Goal: Contribute content: Contribute content

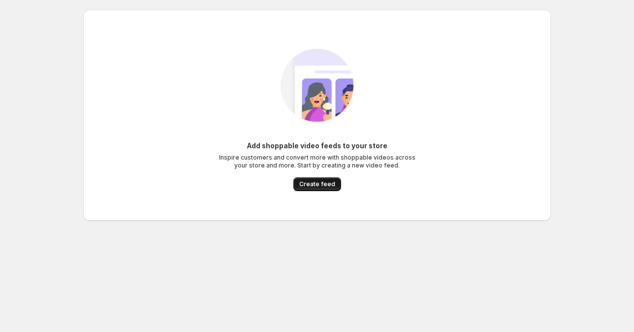
click at [310, 185] on span "Create feed" at bounding box center [317, 184] width 36 height 8
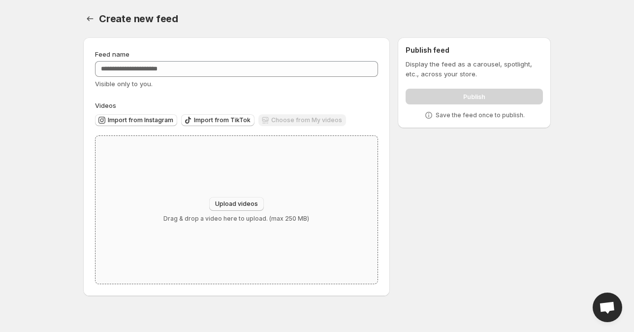
click at [254, 204] on span "Upload videos" at bounding box center [236, 204] width 43 height 8
type input "**********"
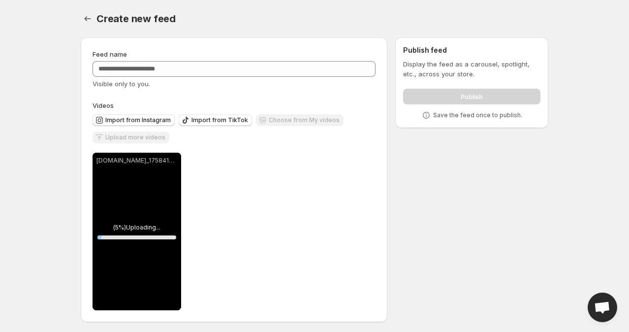
scroll to position [2, 0]
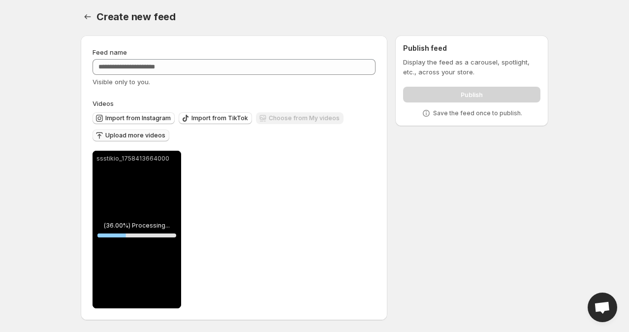
click at [155, 136] on span "Upload more videos" at bounding box center [135, 135] width 60 height 8
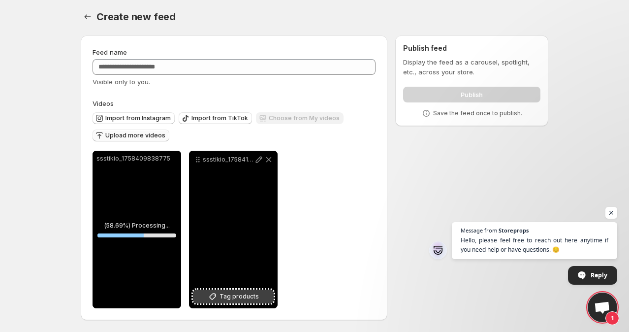
click at [243, 298] on span "Tag products" at bounding box center [238, 296] width 39 height 10
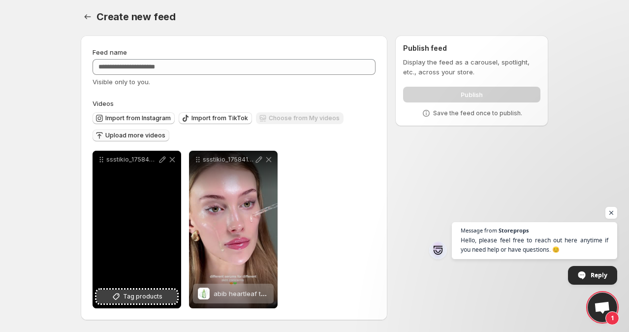
click at [163, 297] on button "Tag products" at bounding box center [136, 296] width 81 height 14
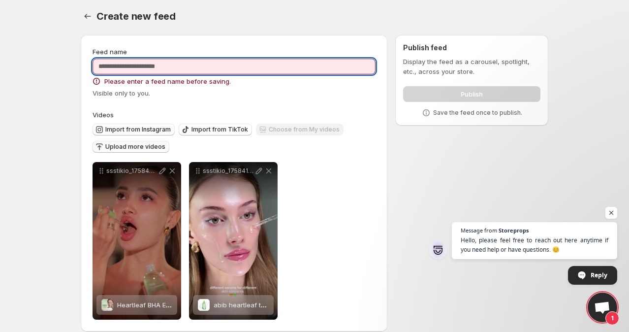
click at [331, 68] on input "Feed name" at bounding box center [234, 67] width 283 height 16
click at [311, 68] on input "Feed name" at bounding box center [234, 67] width 283 height 16
paste input "**********"
click at [286, 87] on div "**********" at bounding box center [234, 72] width 283 height 51
click at [264, 66] on input "**********" at bounding box center [234, 67] width 283 height 16
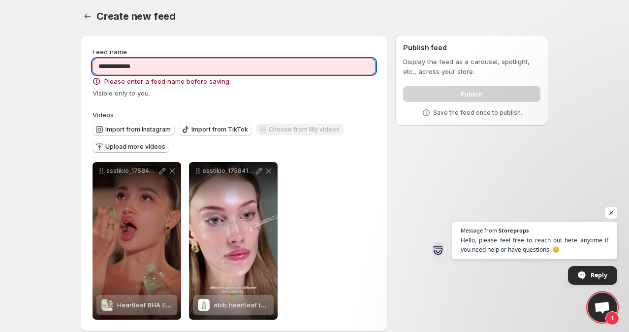
type input "**********"
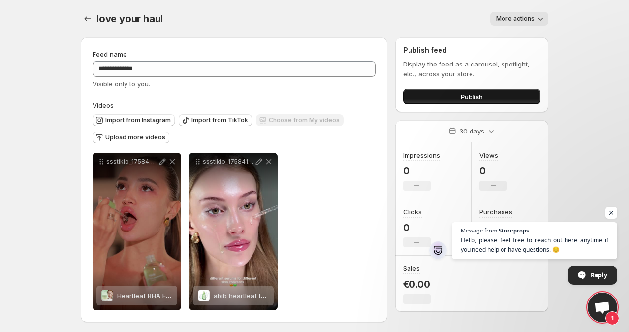
click at [447, 93] on button "Publish" at bounding box center [471, 97] width 137 height 16
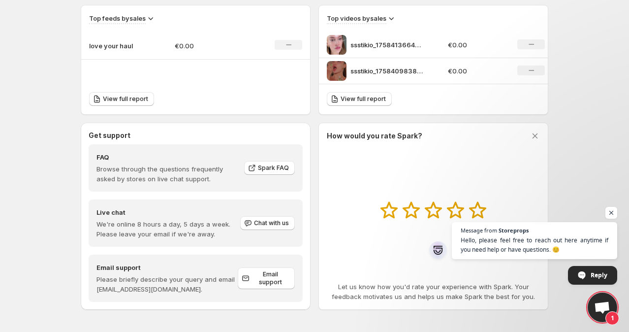
scroll to position [343, 0]
click at [612, 211] on span "Open chat" at bounding box center [611, 213] width 12 height 12
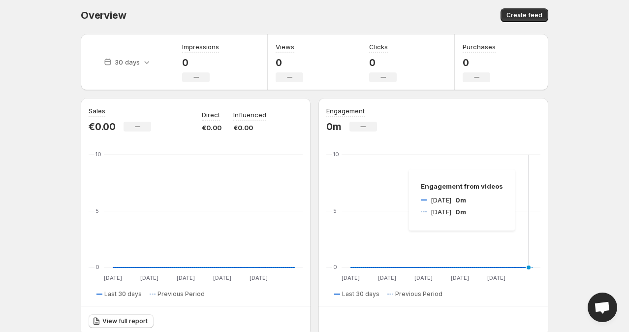
scroll to position [0, 0]
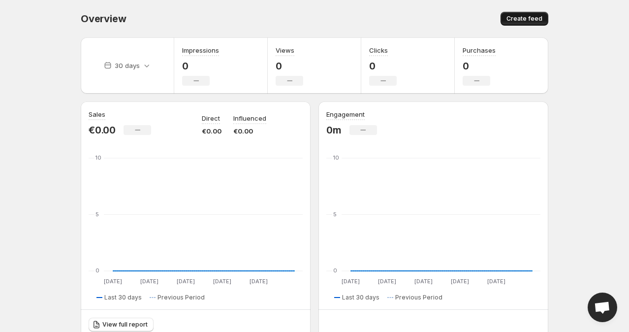
click at [527, 22] on span "Create feed" at bounding box center [524, 19] width 36 height 8
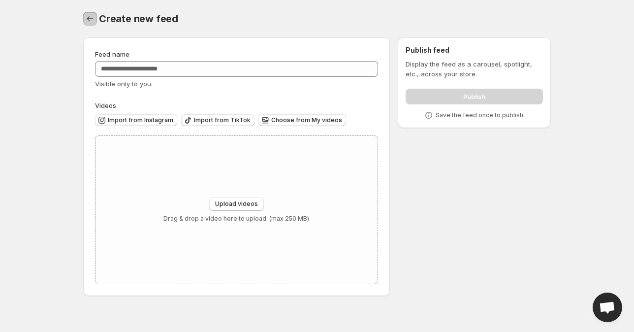
click at [93, 16] on icon "Settings" at bounding box center [90, 19] width 10 height 10
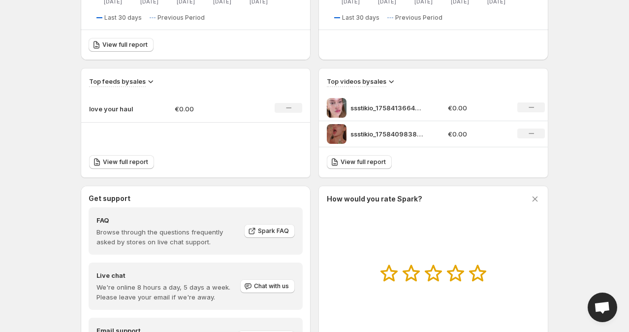
scroll to position [213, 0]
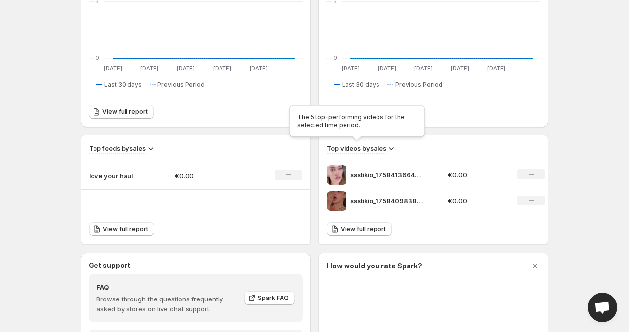
click at [362, 147] on h3 "Top videos by sales" at bounding box center [357, 148] width 60 height 10
click at [393, 149] on icon at bounding box center [391, 148] width 5 height 3
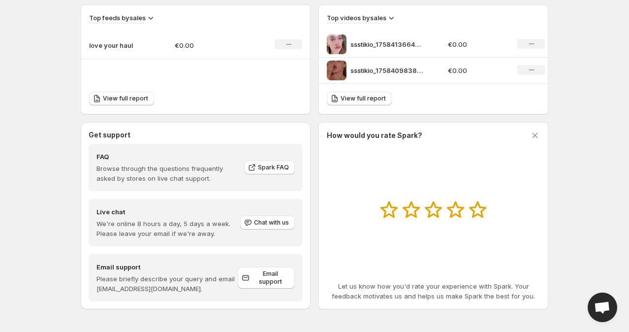
scroll to position [343, 0]
click at [535, 45] on div "No change" at bounding box center [531, 43] width 28 height 10
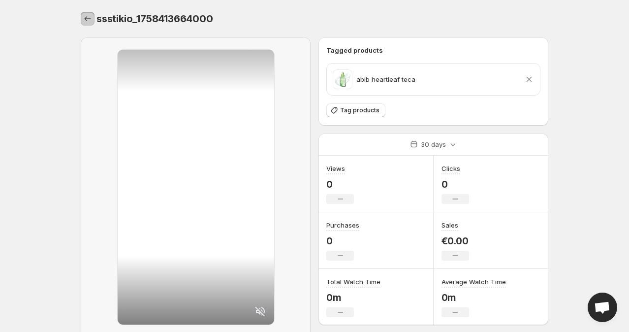
click at [89, 20] on icon "Settings" at bounding box center [88, 19] width 10 height 10
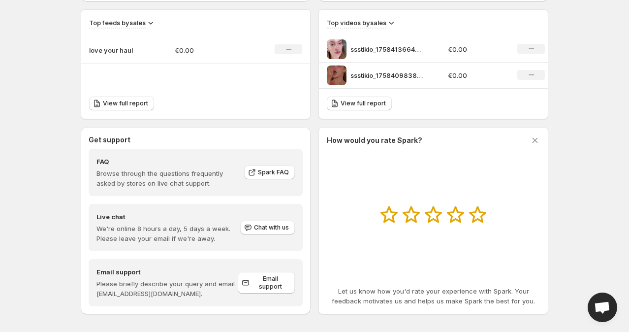
scroll to position [343, 0]
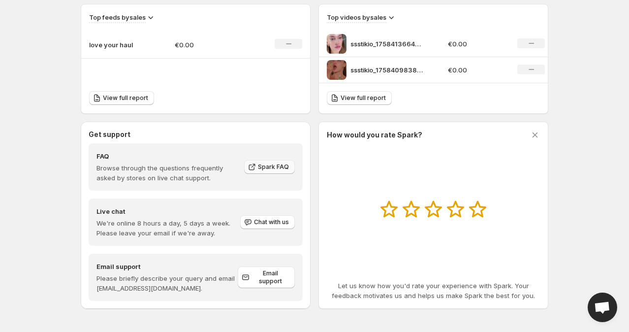
click at [280, 164] on span "Spark FAQ" at bounding box center [273, 167] width 31 height 8
click at [122, 95] on span "View full report" at bounding box center [125, 98] width 45 height 8
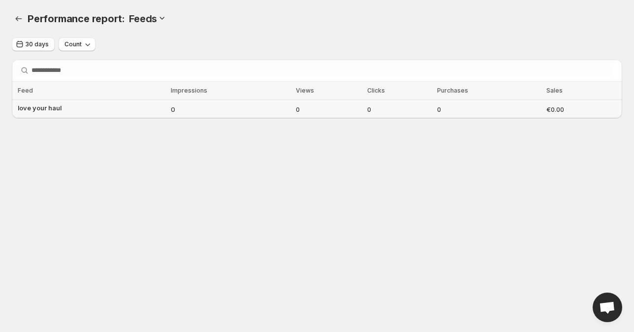
click at [105, 106] on td "love your haul" at bounding box center [90, 109] width 156 height 19
click at [51, 109] on span "love your haul" at bounding box center [40, 108] width 44 height 10
click at [88, 109] on td "love your haul" at bounding box center [90, 109] width 156 height 19
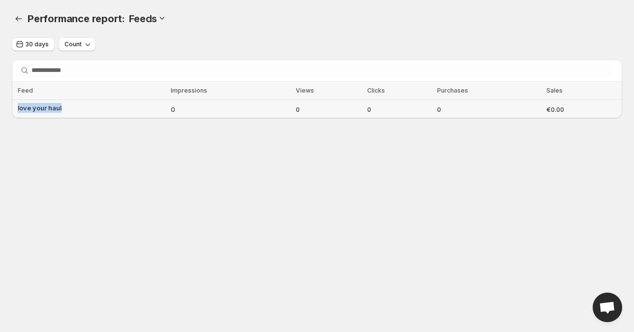
click at [88, 109] on td "love your haul" at bounding box center [90, 109] width 156 height 19
click at [80, 39] on button "Count" at bounding box center [77, 44] width 37 height 14
click at [115, 151] on body "Home Feeds Videos Subscription Settings Performance report: . This page is read…" at bounding box center [317, 166] width 634 height 332
click at [313, 112] on span "0" at bounding box center [328, 109] width 65 height 10
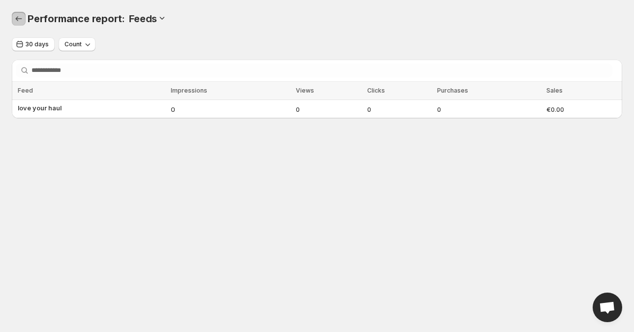
click at [22, 24] on button "Performance report" at bounding box center [19, 19] width 14 height 14
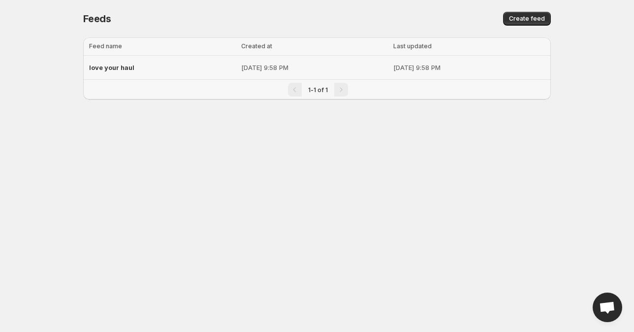
click at [180, 64] on div "love your haul" at bounding box center [162, 68] width 146 height 18
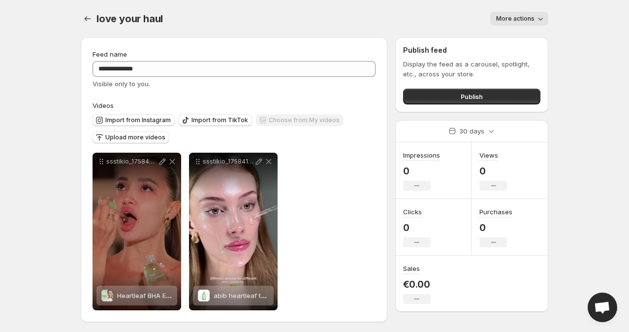
scroll to position [2, 0]
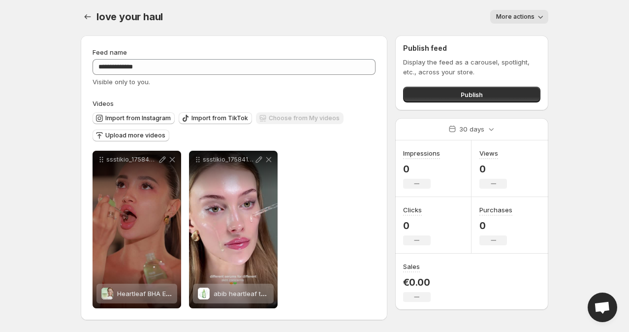
click at [503, 18] on span "More actions" at bounding box center [515, 17] width 38 height 8
click at [508, 20] on button "More actions" at bounding box center [519, 17] width 58 height 14
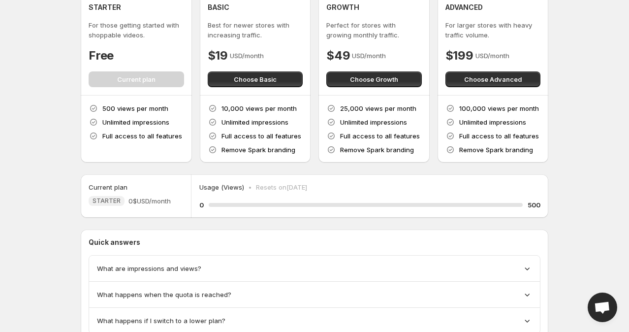
scroll to position [83, 0]
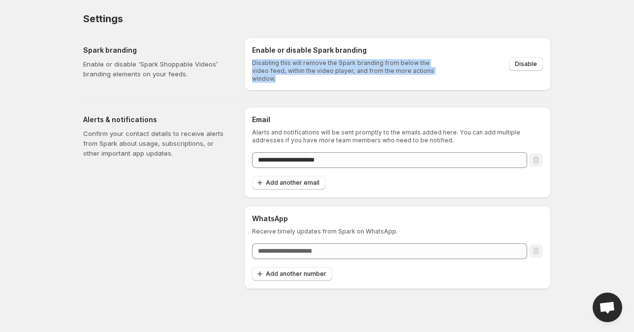
drag, startPoint x: 251, startPoint y: 62, endPoint x: 441, endPoint y: 70, distance: 190.1
click at [441, 70] on div "Enable or disable Spark branding Disabling this will remove the Spark branding …" at bounding box center [397, 63] width 307 height 53
copy p "Disabling this will remove the Spark branding from below the video feed, within…"
click at [527, 60] on span "Disable" at bounding box center [526, 64] width 22 height 8
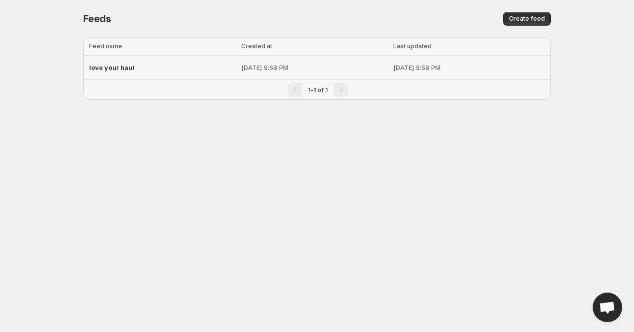
click at [136, 60] on div "love your haul" at bounding box center [162, 68] width 146 height 18
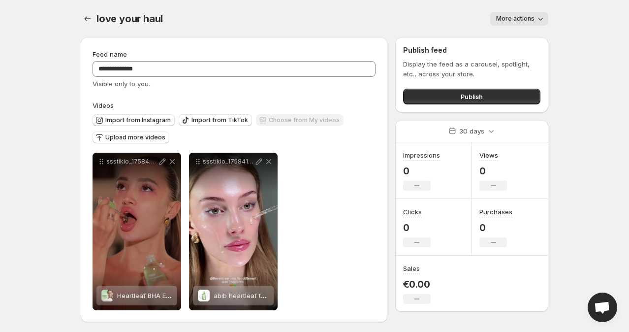
scroll to position [2, 0]
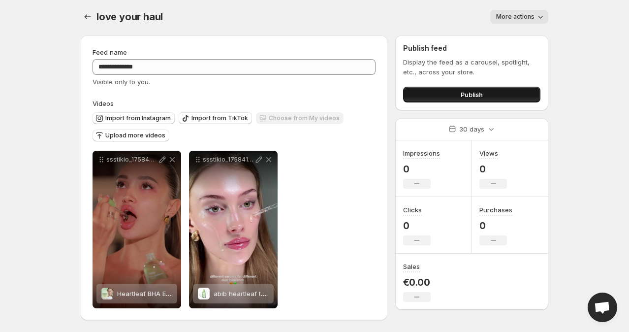
click at [430, 90] on button "Publish" at bounding box center [471, 95] width 137 height 16
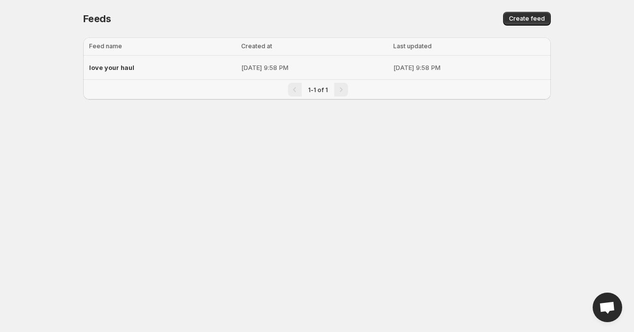
click at [238, 72] on td "[DATE] 9:58 PM" at bounding box center [314, 68] width 152 height 24
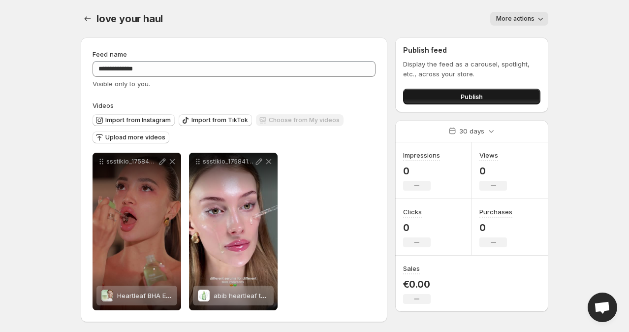
click at [431, 94] on button "Publish" at bounding box center [471, 97] width 137 height 16
